Goal: Find specific page/section: Find specific page/section

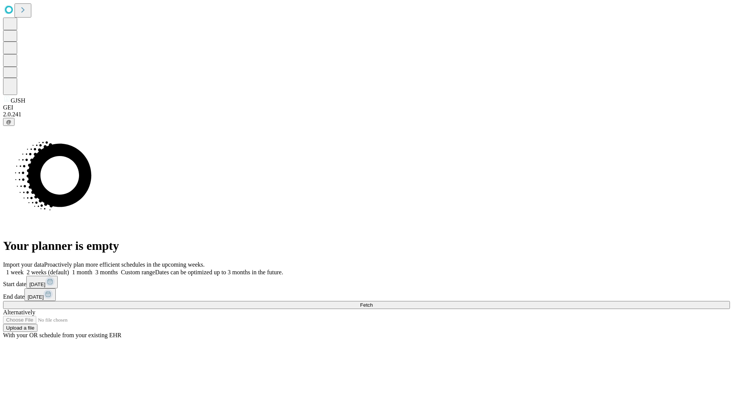
click at [373, 302] on span "Fetch" at bounding box center [366, 305] width 13 height 6
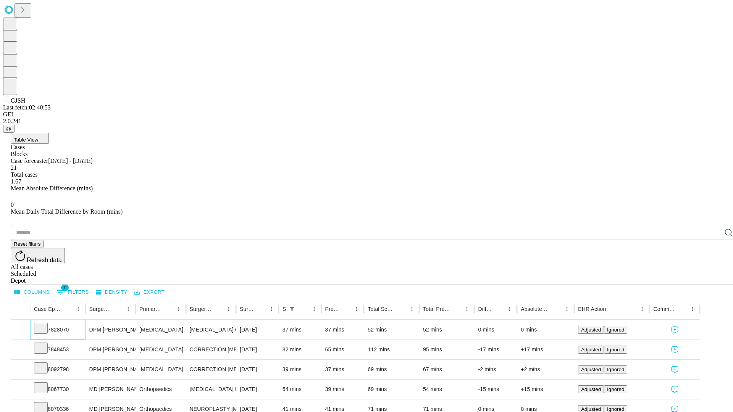
click at [45, 324] on icon at bounding box center [41, 328] width 8 height 8
